Goal: Task Accomplishment & Management: Complete application form

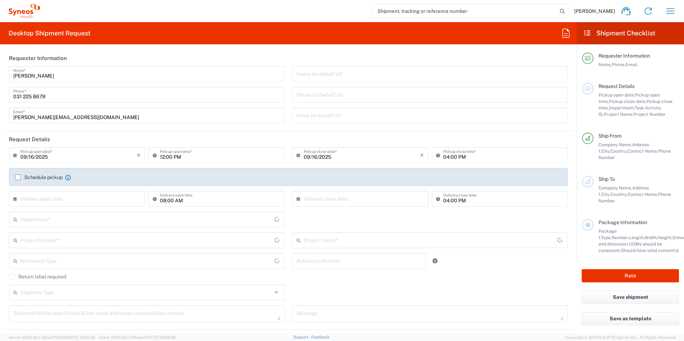
type input "[GEOGRAPHIC_DATA]"
type input "Syneos Health Romania S.R.L"
click at [44, 159] on input "09/16/2025" at bounding box center [78, 155] width 116 height 13
click at [76, 211] on span "17" at bounding box center [78, 210] width 11 height 10
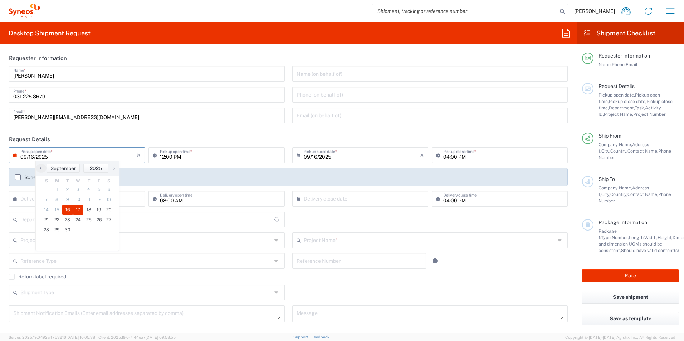
type input "09/17/2025"
click at [160, 158] on input "12:00 PM" at bounding box center [220, 155] width 120 height 13
type input "8350"
type input "10:00 AM"
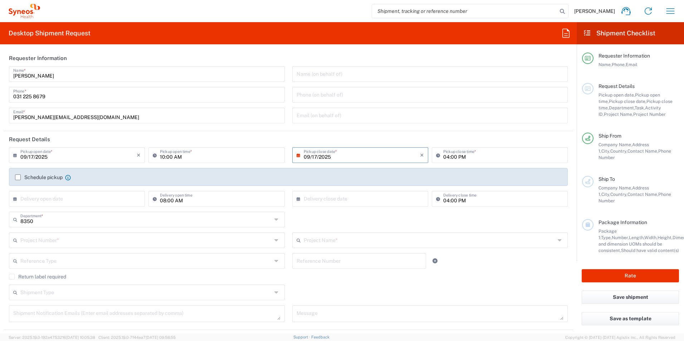
click at [18, 178] on label "Schedule pickup" at bounding box center [39, 178] width 48 height 6
click at [18, 178] on input "Schedule pickup" at bounding box center [18, 178] width 0 height 0
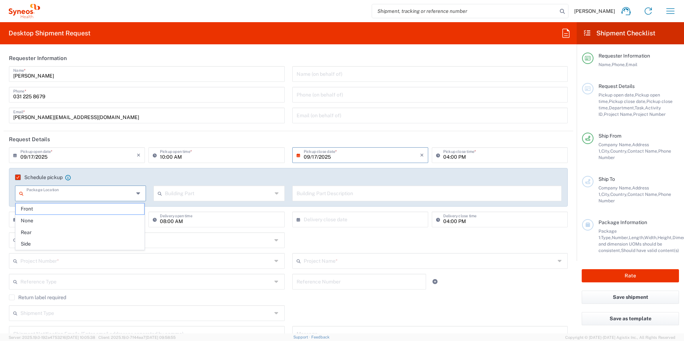
click at [91, 194] on input "text" at bounding box center [79, 193] width 107 height 13
click at [81, 210] on span "Front" at bounding box center [80, 209] width 128 height 11
type input "Front"
click at [190, 198] on input "text" at bounding box center [218, 193] width 107 height 13
click at [181, 222] on span "Building" at bounding box center [217, 220] width 128 height 11
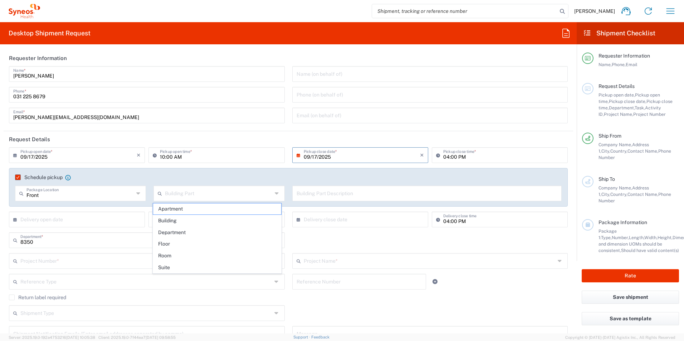
type input "Building"
click at [331, 195] on input "text" at bounding box center [427, 193] width 261 height 13
type input "Reception"
click at [89, 223] on input "text" at bounding box center [78, 219] width 116 height 13
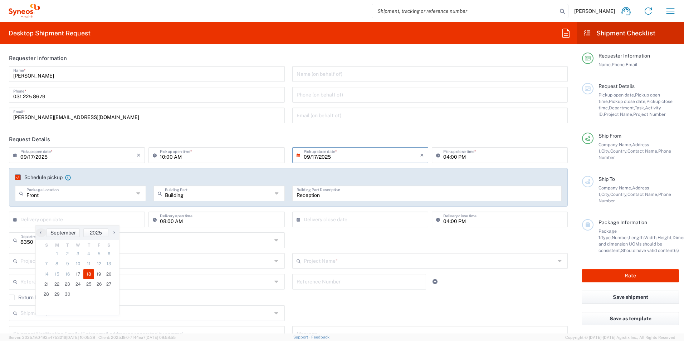
click at [91, 276] on span "18" at bounding box center [88, 275] width 11 height 10
type input "[DATE]"
click at [310, 217] on input "text" at bounding box center [362, 219] width 116 height 13
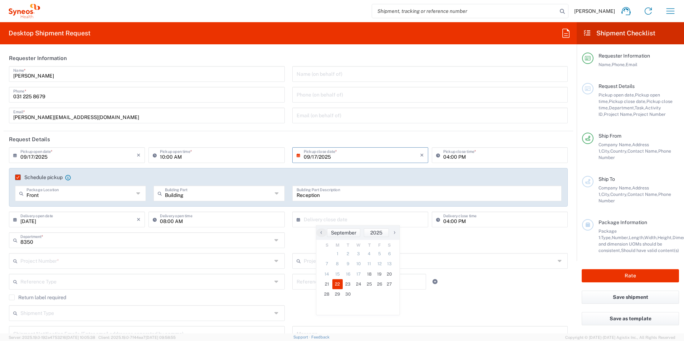
drag, startPoint x: 346, startPoint y: 289, endPoint x: 382, endPoint y: 257, distance: 47.9
click at [339, 287] on span "22" at bounding box center [337, 285] width 11 height 10
type input "[DATE]"
click at [77, 257] on input "text" at bounding box center [146, 260] width 252 height 13
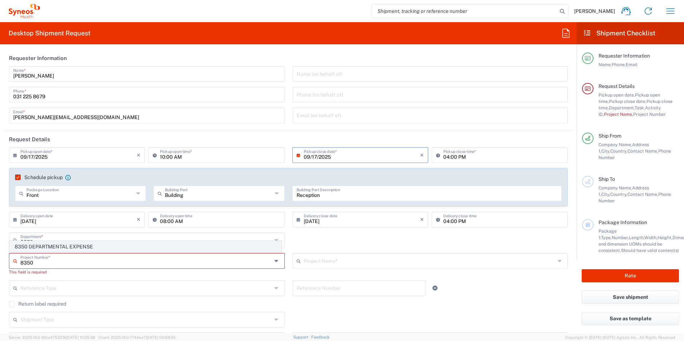
click at [72, 246] on span "8350 DEPARTMENTAL EXPENSE" at bounding box center [146, 247] width 272 height 11
type input "8350 DEPARTMENTAL EXPENSE"
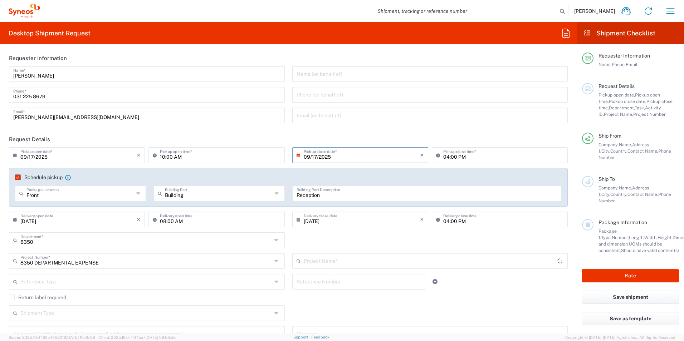
type input "8350 DEPARTMENTAL EXPENSE"
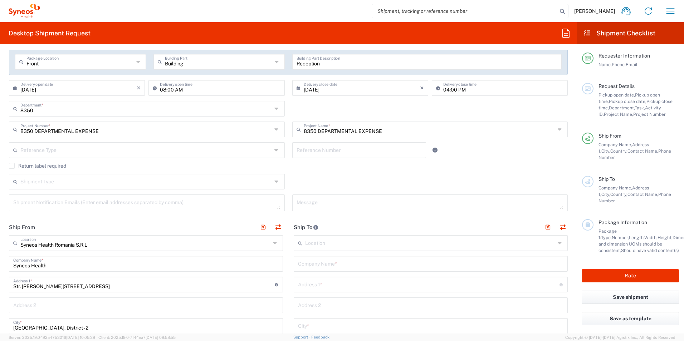
scroll to position [143, 0]
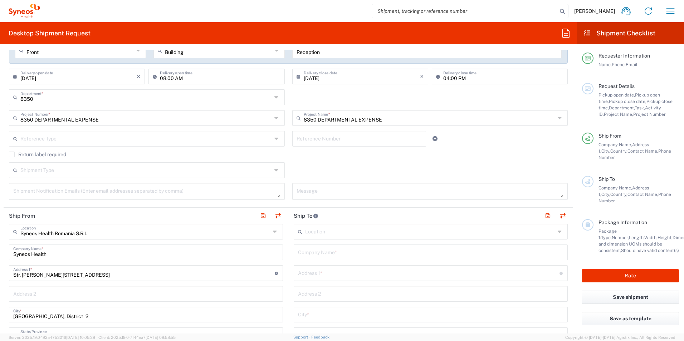
click at [339, 249] on input "text" at bounding box center [431, 252] width 266 height 13
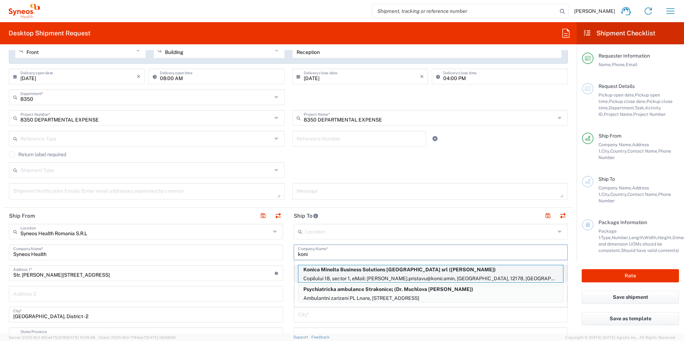
click at [426, 274] on p "Konica Minolta Business Solutions [GEOGRAPHIC_DATA] srl ([PERSON_NAME])" at bounding box center [430, 270] width 265 height 9
type input "Konica Minolta Business Solutions [GEOGRAPHIC_DATA] srl"
type input "Copilului 18, sector 1"
type input "eMail: [PERSON_NAME]"
type input "BUCURESTI"
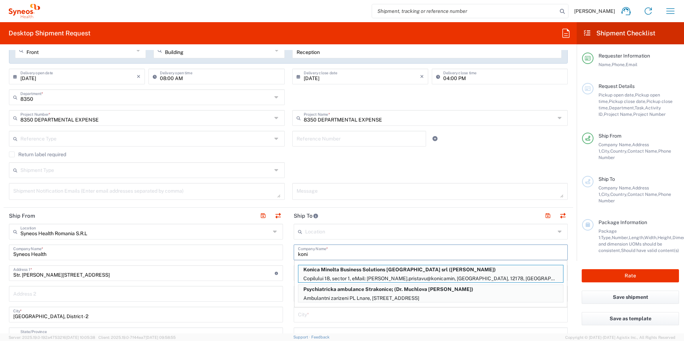
type input "12178"
type input "[PERSON_NAME]"
type input "745207594"
type input "Sender/Shipper"
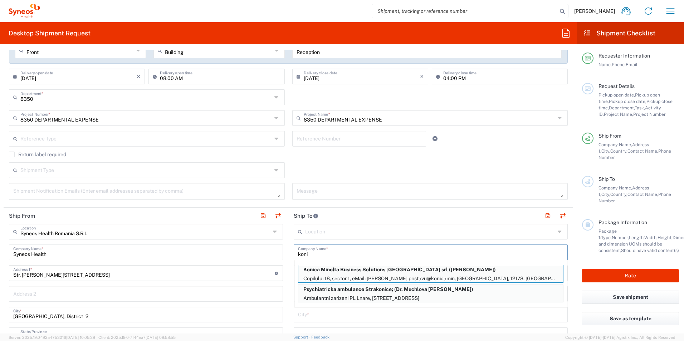
type input "Delivery Duty Paid"
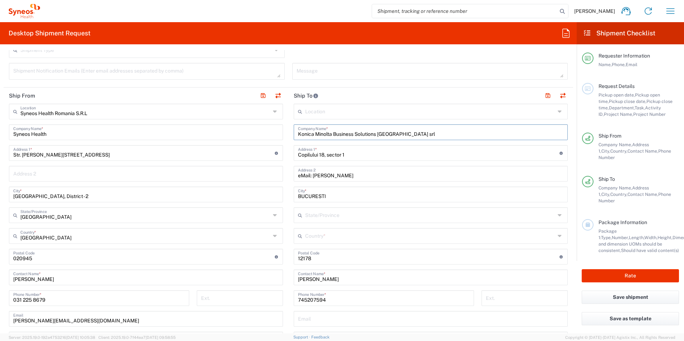
scroll to position [286, 0]
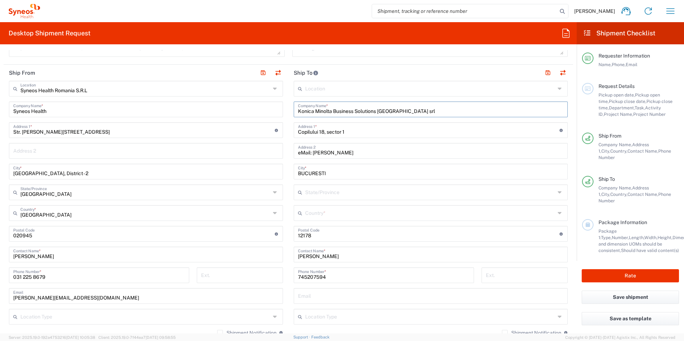
click at [330, 210] on input "text" at bounding box center [430, 213] width 250 height 13
type input "[GEOGRAPHIC_DATA]"
type input "[EMAIL_ADDRESS][DOMAIN_NAME]"
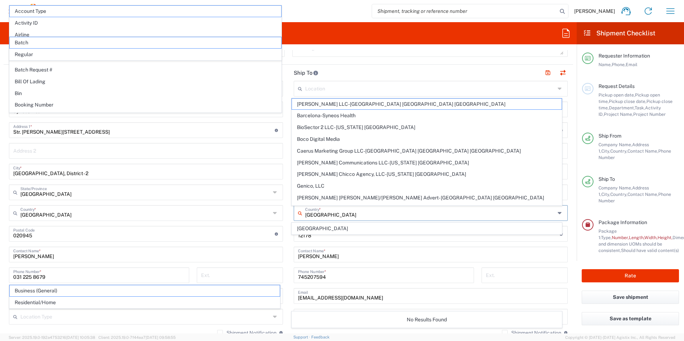
scroll to position [422, 0]
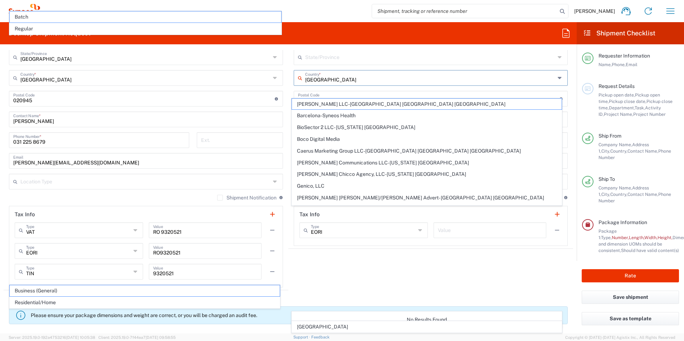
click at [333, 275] on agx-shipment-stop-widget "Ship To Location [PERSON_NAME] LLC-[GEOGRAPHIC_DATA] [GEOGRAPHIC_DATA] [GEOGRAP…" at bounding box center [430, 109] width 285 height 361
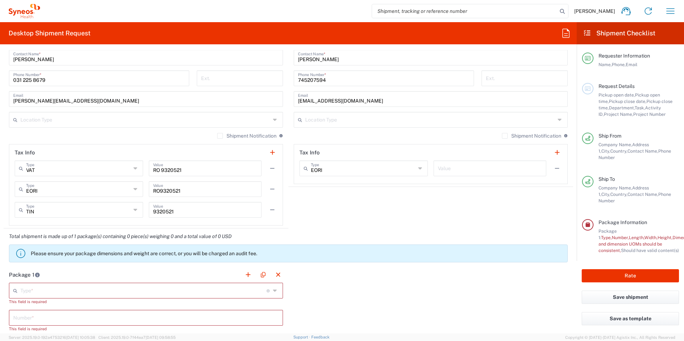
scroll to position [493, 0]
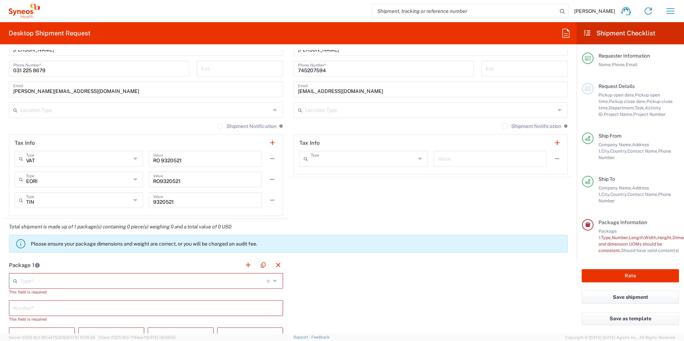
click at [383, 157] on input "text" at bounding box center [363, 158] width 105 height 13
click at [496, 207] on agx-shipment-stop-widget "Ship To Location [PERSON_NAME] LLC-[GEOGRAPHIC_DATA] [GEOGRAPHIC_DATA] [GEOGRAP…" at bounding box center [430, 38] width 285 height 361
type input "EORI"
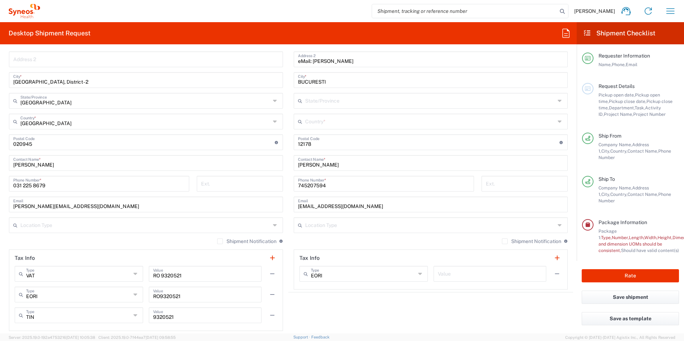
scroll to position [350, 0]
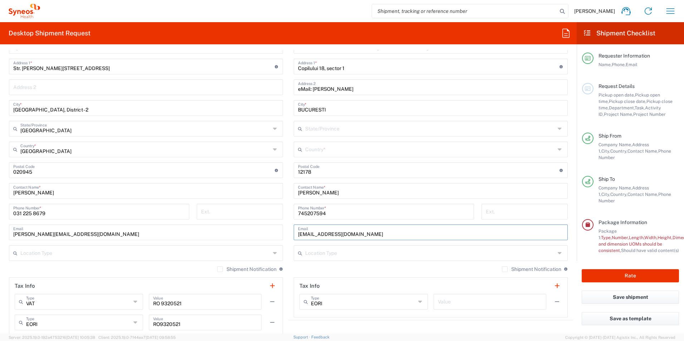
click at [390, 235] on input "[EMAIL_ADDRESS][DOMAIN_NAME]" at bounding box center [431, 232] width 266 height 13
drag, startPoint x: 384, startPoint y: 235, endPoint x: 264, endPoint y: 225, distance: 120.7
click at [264, 225] on div "Ship From Syneos Health [GEOGRAPHIC_DATA] S.R.L Location Syneos Health [GEOGRAP…" at bounding box center [289, 181] width 570 height 361
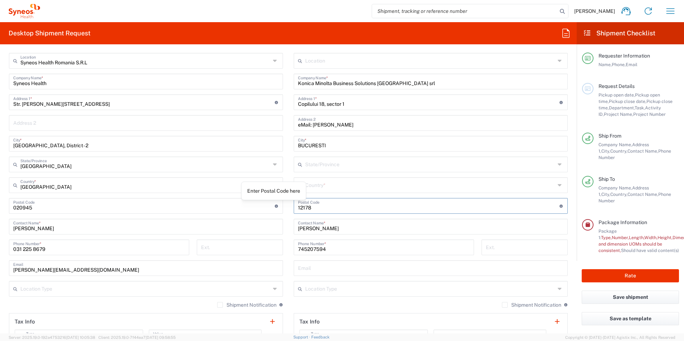
drag, startPoint x: 319, startPoint y: 210, endPoint x: 264, endPoint y: 205, distance: 55.0
click at [264, 205] on div "Ship From Syneos Health [GEOGRAPHIC_DATA] S.R.L Location Syneos Health [GEOGRAP…" at bounding box center [289, 217] width 570 height 361
paste input "012178"
type input "012178"
click at [322, 164] on input "text" at bounding box center [430, 164] width 250 height 13
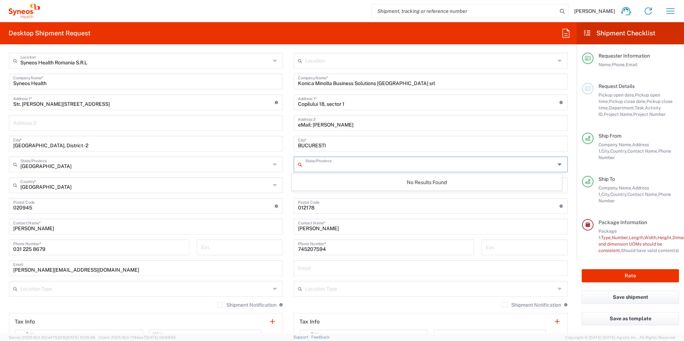
paste input ", sector 1, [GEOGRAPHIC_DATA]"
click at [305, 166] on input ", sector 1, [GEOGRAPHIC_DATA]" at bounding box center [430, 164] width 250 height 13
type input "sector 1, [GEOGRAPHIC_DATA]"
drag, startPoint x: 375, startPoint y: 125, endPoint x: 262, endPoint y: 126, distance: 112.7
click at [263, 125] on div "Ship From Syneos Health [GEOGRAPHIC_DATA] S.R.L Location Syneos Health [GEOGRAP…" at bounding box center [289, 217] width 570 height 361
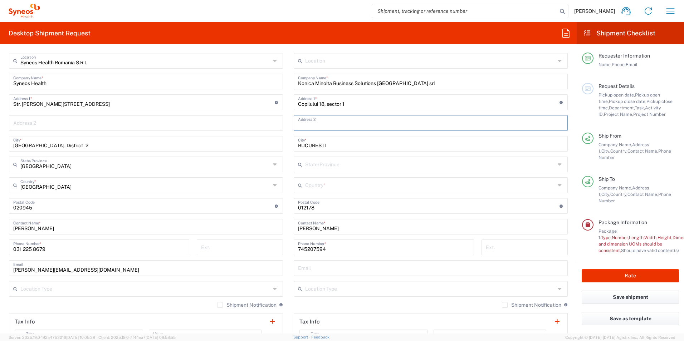
scroll to position [278, 0]
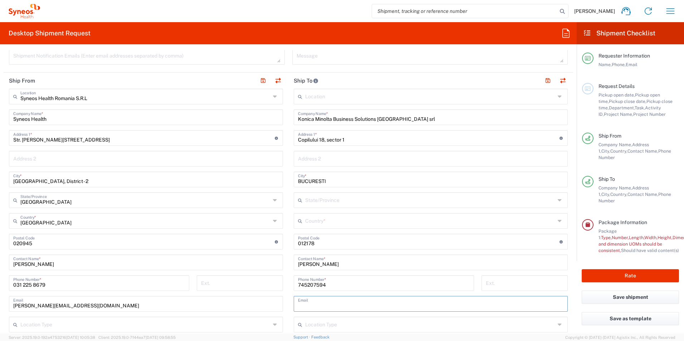
click at [339, 304] on input "text" at bounding box center [431, 303] width 266 height 13
paste input "[EMAIL_ADDRESS][DOMAIN_NAME]"
type input "[EMAIL_ADDRESS][DOMAIN_NAME]"
click at [298, 141] on input "Copilului 18, sector 1" at bounding box center [429, 137] width 262 height 13
type input "[STREET_ADDRESS]"
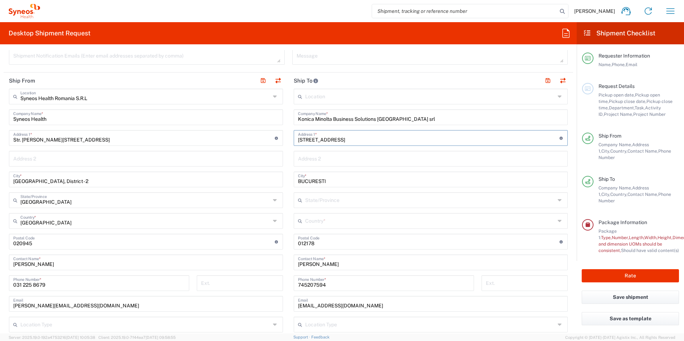
click at [349, 218] on input "text" at bounding box center [430, 220] width 250 height 13
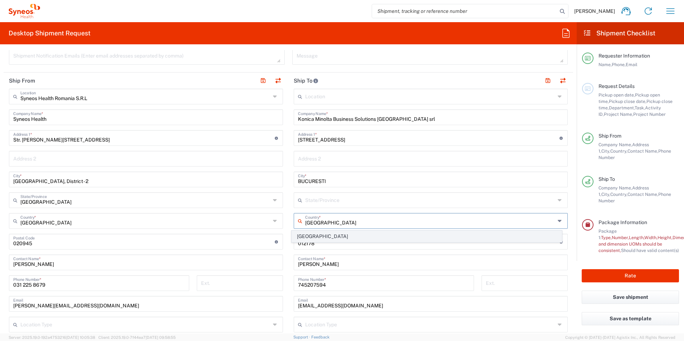
type input "[GEOGRAPHIC_DATA]"
drag, startPoint x: 302, startPoint y: 235, endPoint x: 310, endPoint y: 232, distance: 7.9
click at [302, 235] on span "[GEOGRAPHIC_DATA]" at bounding box center [427, 236] width 270 height 11
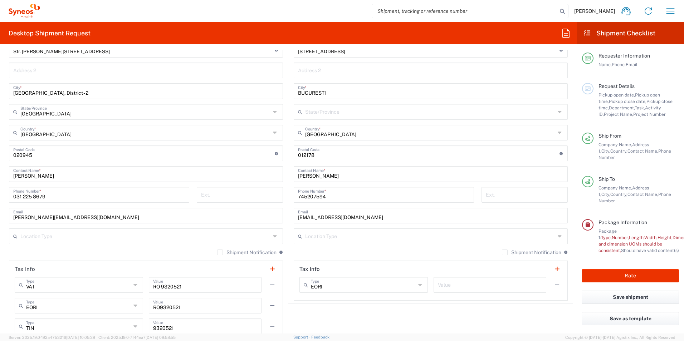
scroll to position [386, 0]
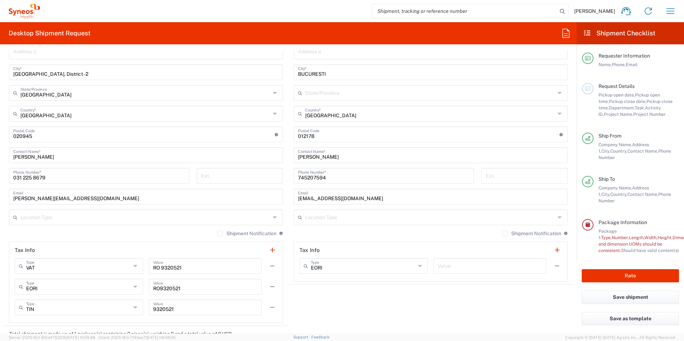
click at [502, 233] on label "Shipment Notification" at bounding box center [531, 234] width 59 height 6
click at [505, 234] on input "Shipment Notification" at bounding box center [505, 234] width 0 height 0
click at [217, 234] on label "Shipment Notification" at bounding box center [246, 234] width 59 height 6
click at [220, 234] on input "Shipment Notification" at bounding box center [220, 234] width 0 height 0
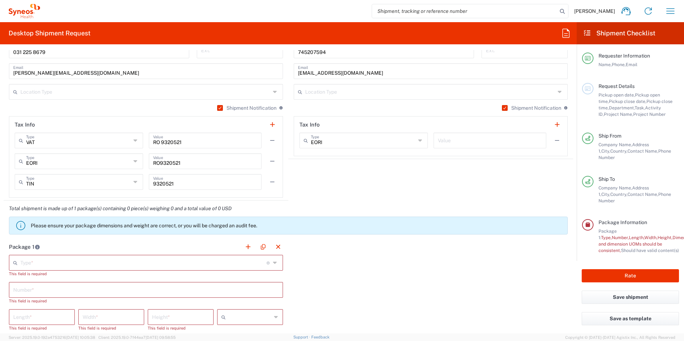
scroll to position [565, 0]
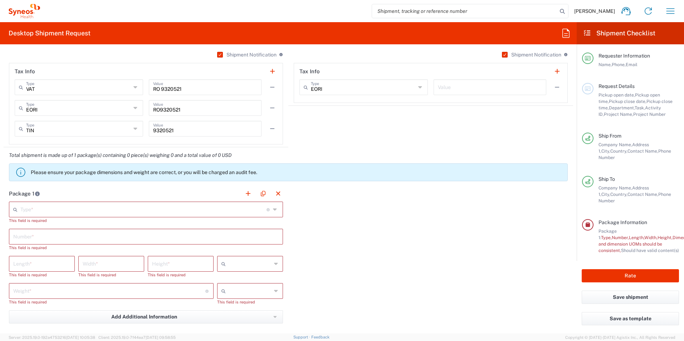
click at [140, 207] on input "text" at bounding box center [143, 209] width 246 height 13
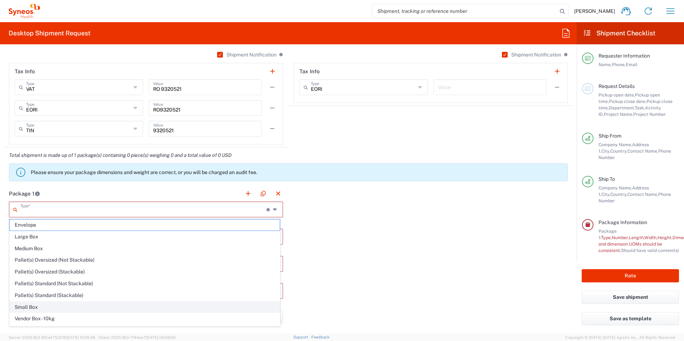
click at [100, 308] on span "Small Box" at bounding box center [145, 307] width 270 height 11
type input "Small Box"
type input "12.25"
type input "11"
type input "1.5"
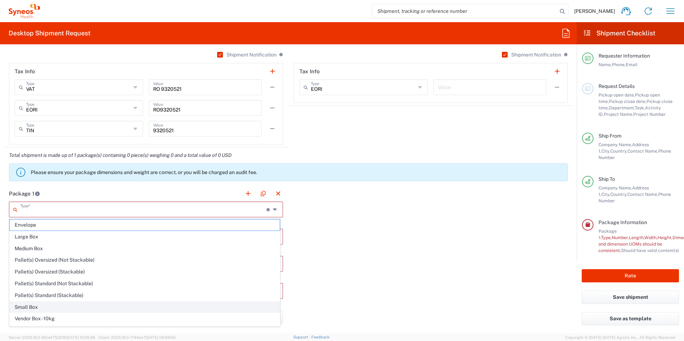
type input "in"
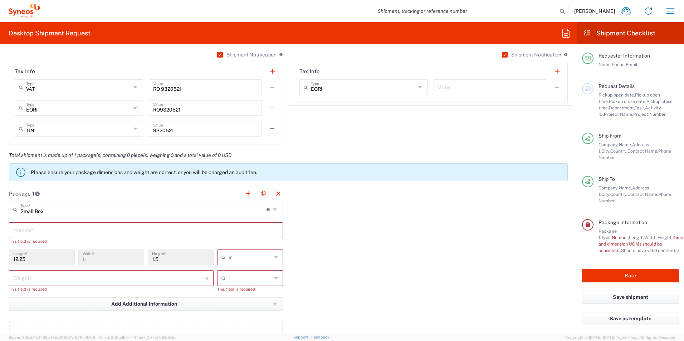
click at [113, 231] on input "text" at bounding box center [146, 230] width 266 height 13
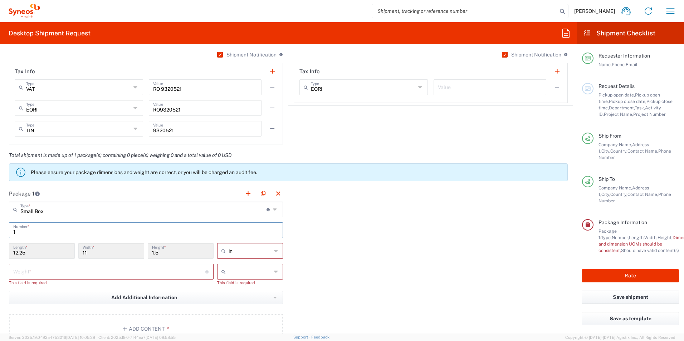
type input "1"
click at [261, 251] on input "text" at bounding box center [250, 251] width 43 height 11
click at [239, 281] on span "cm" at bounding box center [248, 278] width 64 height 11
type input "31.12"
type input "27.94"
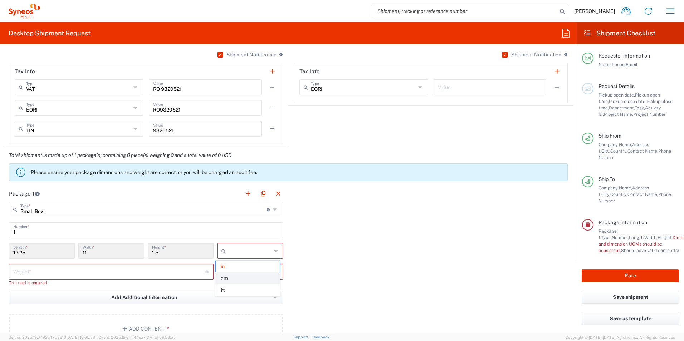
type input "3.81"
type input "cm"
click at [241, 272] on input "text" at bounding box center [250, 271] width 43 height 11
click at [227, 285] on span "kgs" at bounding box center [248, 287] width 64 height 11
type input "kgs"
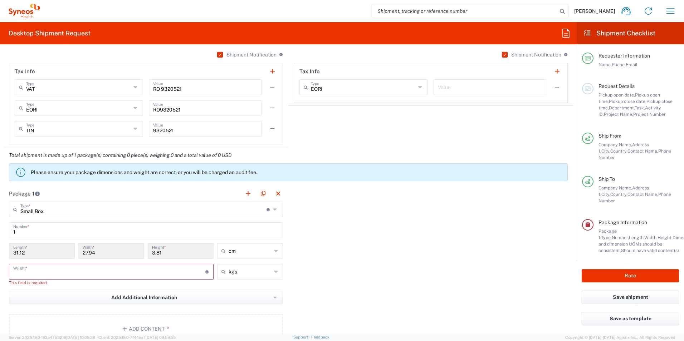
click at [154, 267] on input "number" at bounding box center [109, 271] width 192 height 13
type input "0.5"
click at [390, 272] on div "Package 1 Small Box Type * Material used to package goods Envelope Large Box Me…" at bounding box center [289, 264] width 570 height 157
click at [176, 290] on button "Add Additional Information" at bounding box center [146, 291] width 274 height 13
click at [359, 286] on div "Package 1 Small Box Type * Material used to package goods Envelope Large Box Me…" at bounding box center [289, 264] width 570 height 157
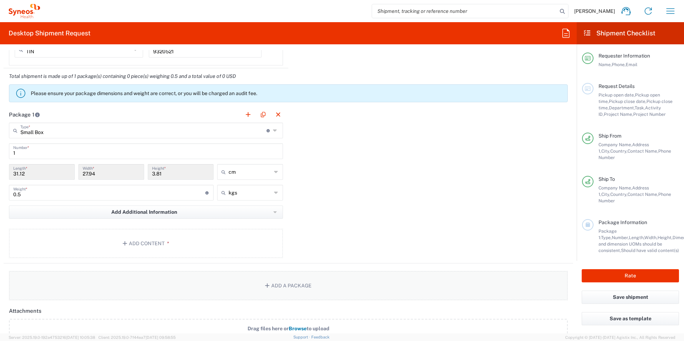
scroll to position [672, 0]
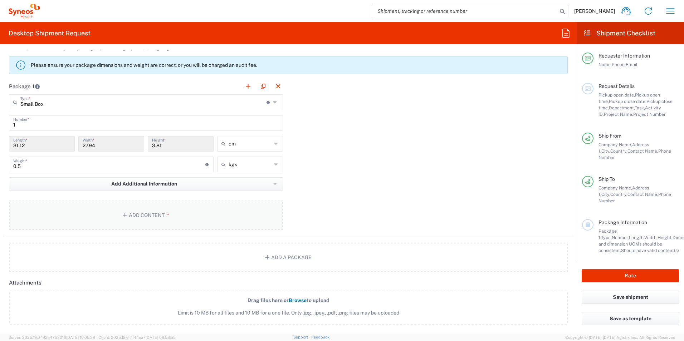
click at [137, 211] on button "Add Content *" at bounding box center [146, 215] width 274 height 29
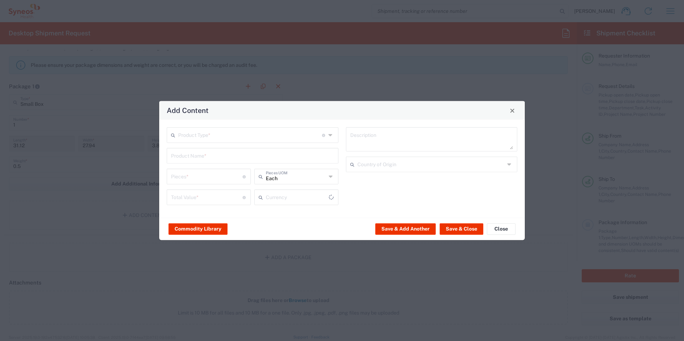
type input "US Dollar"
click at [272, 142] on div "Product Type * Document: Paper document generated internally by Syneos, a clien…" at bounding box center [253, 135] width 172 height 16
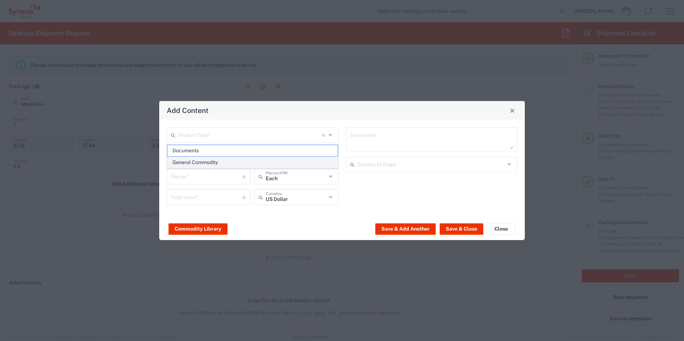
click at [258, 163] on span "General Commodity" at bounding box center [252, 162] width 170 height 11
type input "General Commodity"
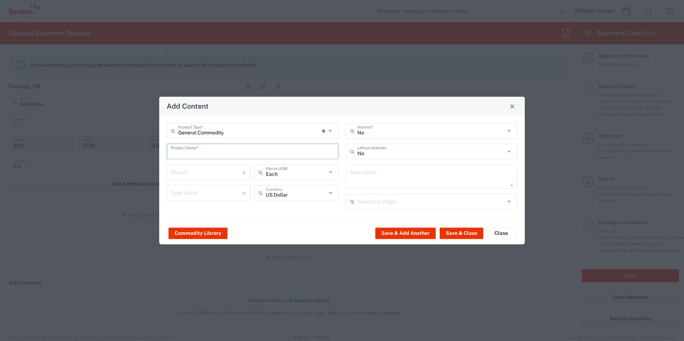
click at [264, 156] on input "text" at bounding box center [252, 151] width 163 height 13
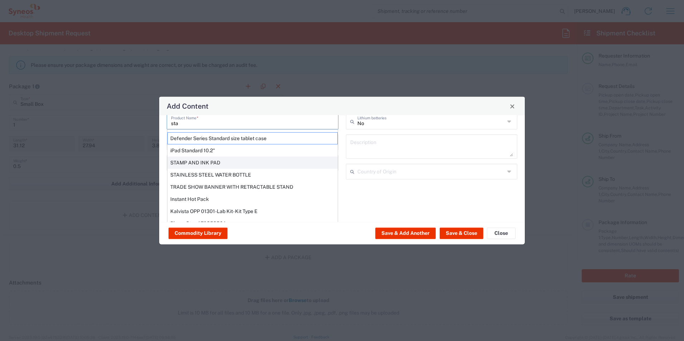
scroll to position [0, 0]
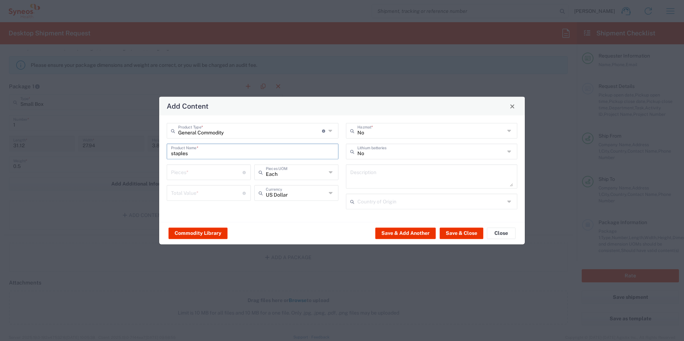
type input "staples"
click at [224, 173] on input "number" at bounding box center [207, 172] width 72 height 13
type input "10"
click at [180, 196] on input "number" at bounding box center [207, 192] width 72 height 13
type input "20"
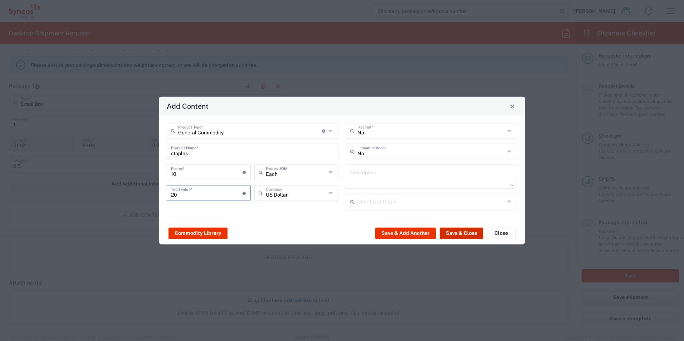
click at [463, 236] on button "Save & Close" at bounding box center [462, 233] width 44 height 11
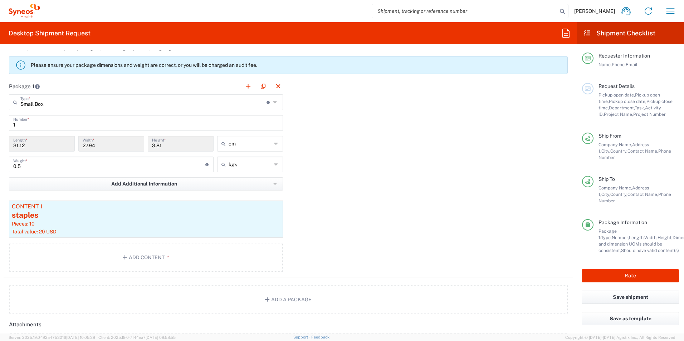
click at [420, 220] on div "Package 1 Small Box Type * Material used to package goods Envelope Large Box Me…" at bounding box center [289, 177] width 570 height 199
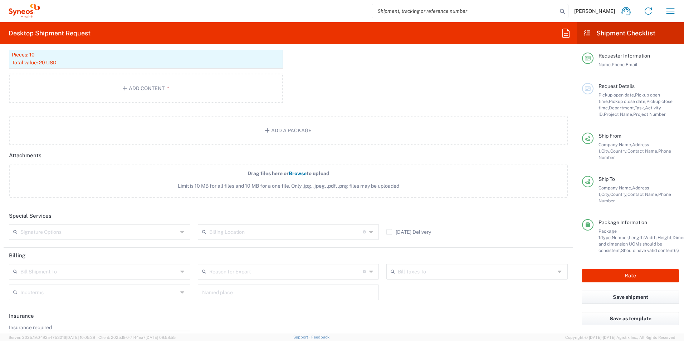
scroll to position [851, 0]
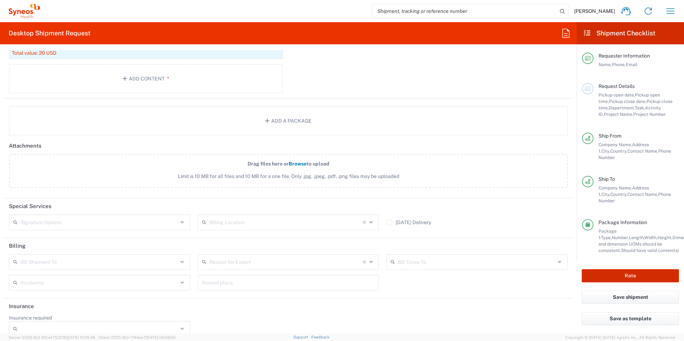
click at [635, 273] on button "Rate" at bounding box center [630, 276] width 97 height 13
type input "8350 DEPARTMENTAL EXPENSE"
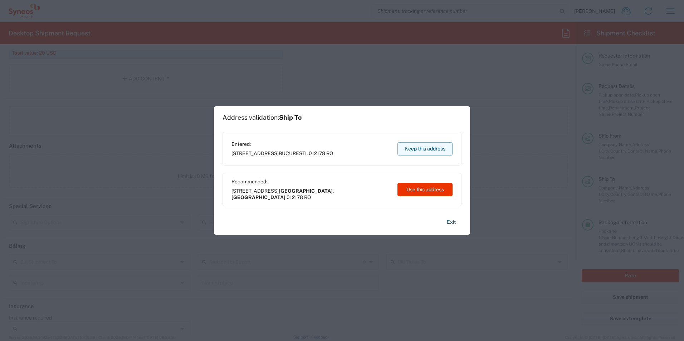
click at [425, 147] on button "Keep this address" at bounding box center [425, 148] width 55 height 13
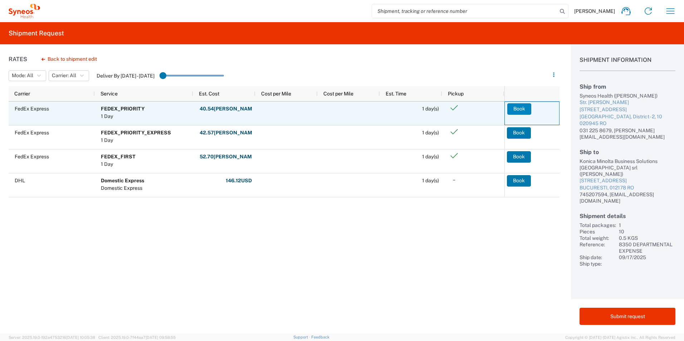
click at [521, 113] on button "Book" at bounding box center [520, 108] width 24 height 11
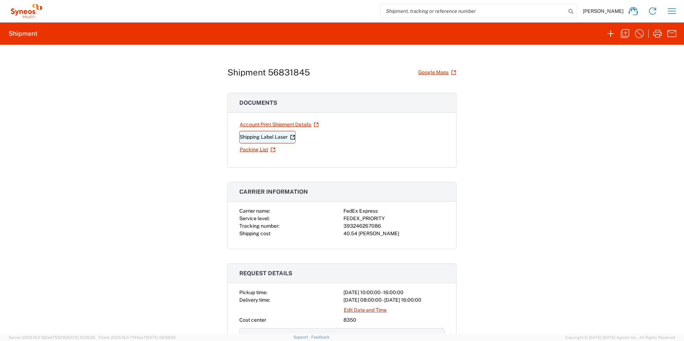
click at [258, 139] on link "Shipping Label Laser" at bounding box center [267, 137] width 56 height 13
